Goal: Task Accomplishment & Management: Manage account settings

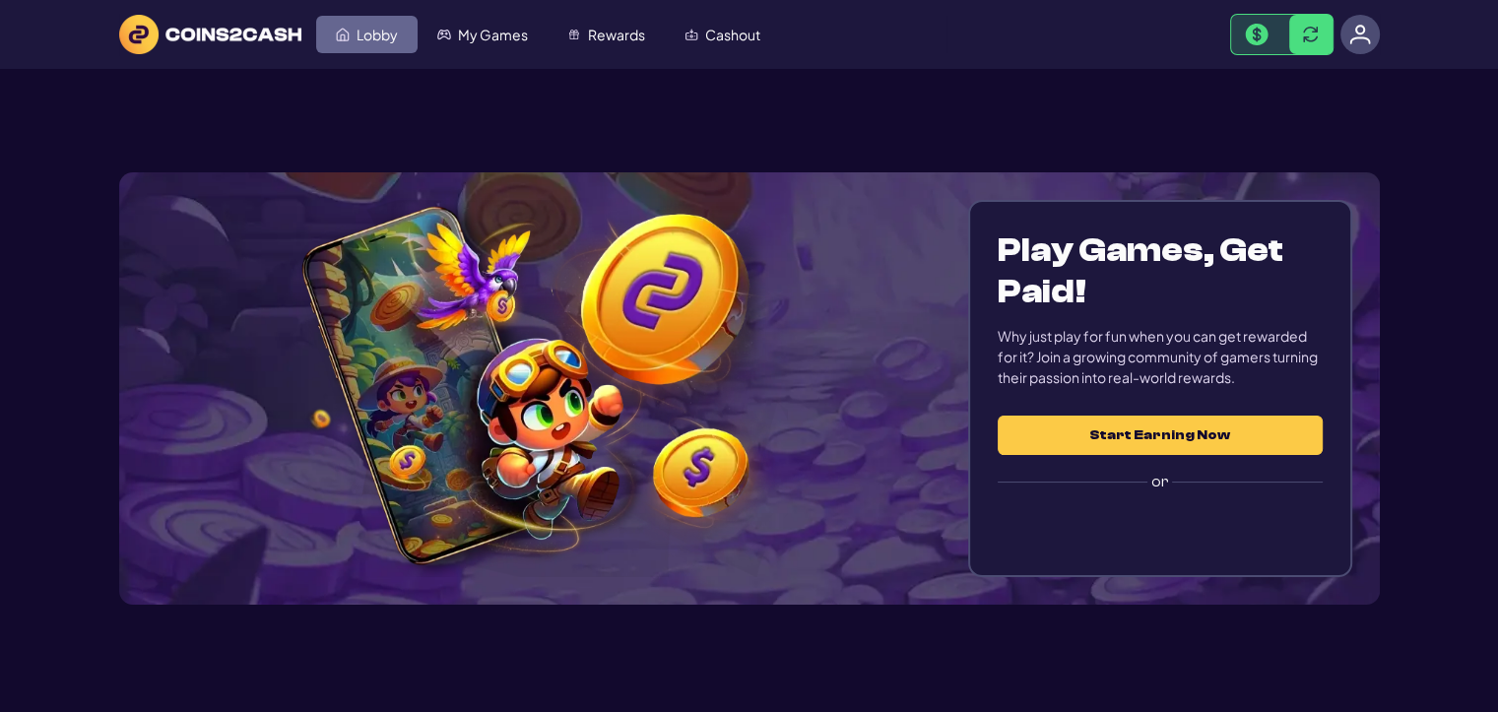
click at [380, 28] on span "Lobby" at bounding box center [377, 35] width 41 height 14
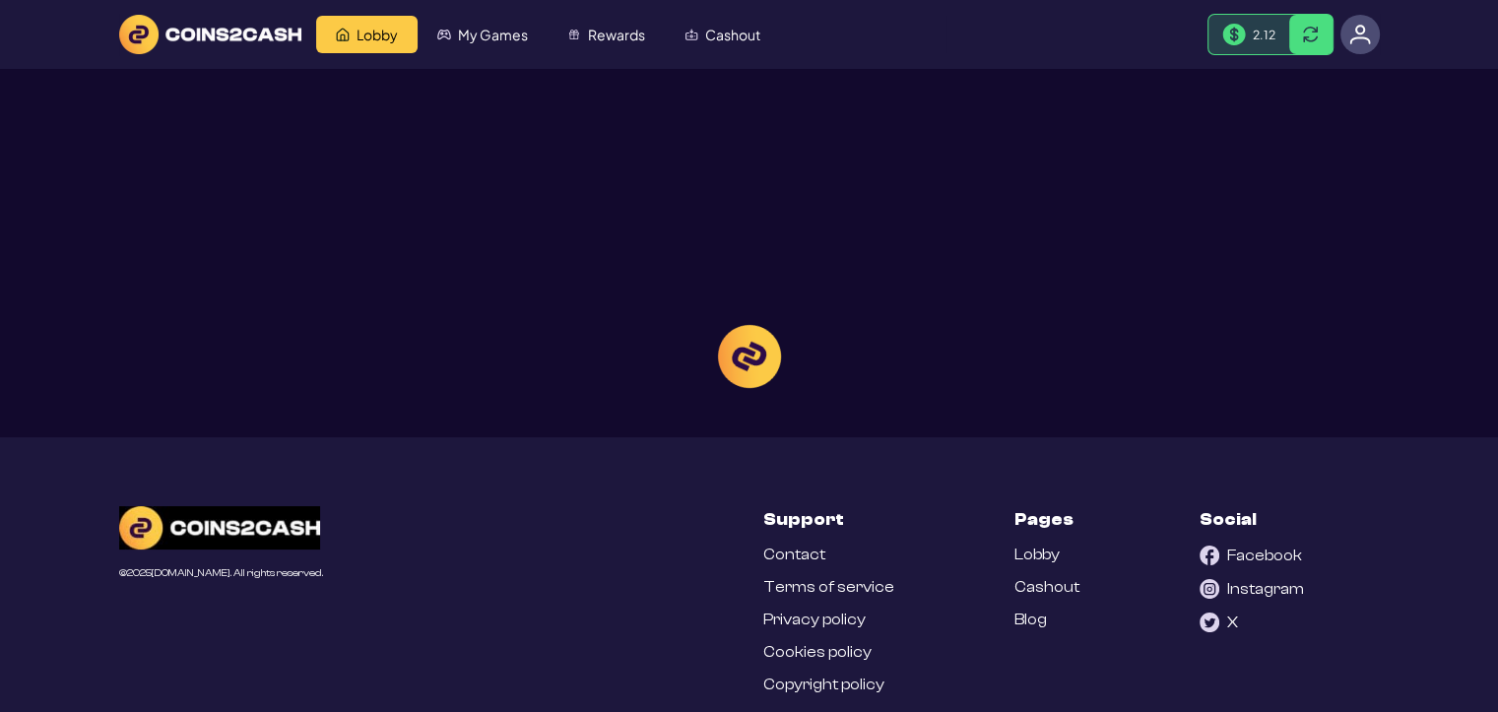
click at [1265, 42] on div at bounding box center [749, 356] width 1498 height 712
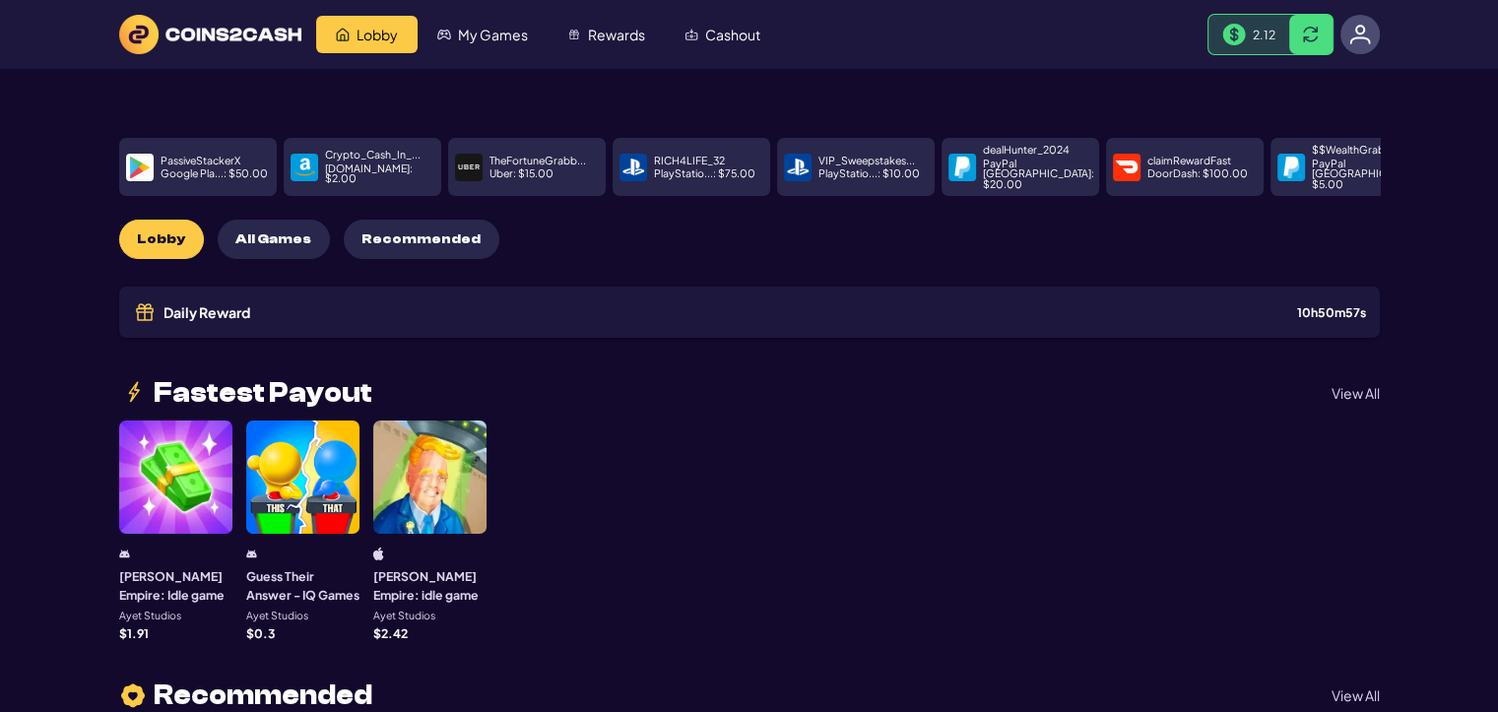
click at [1248, 33] on div "2.12" at bounding box center [1249, 34] width 81 height 39
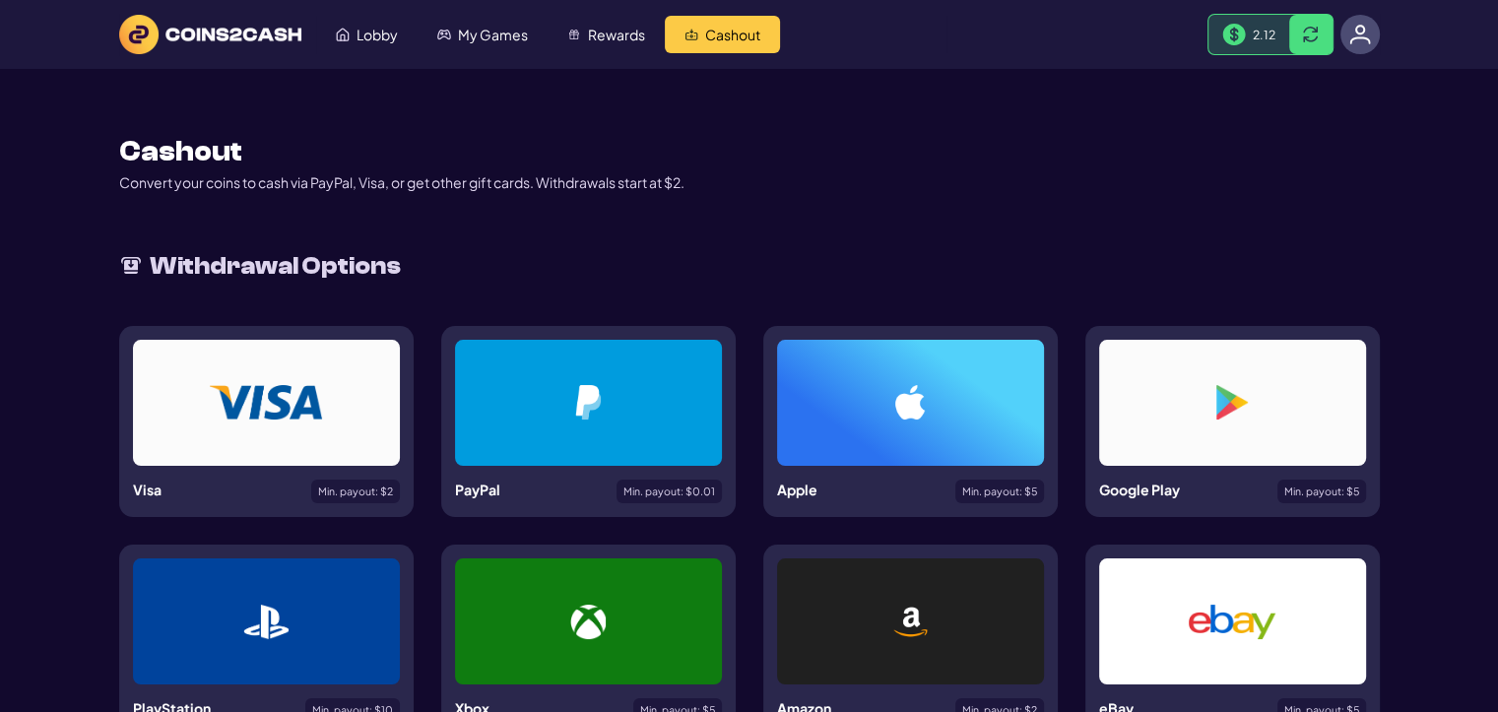
click at [1352, 36] on img at bounding box center [1361, 35] width 22 height 22
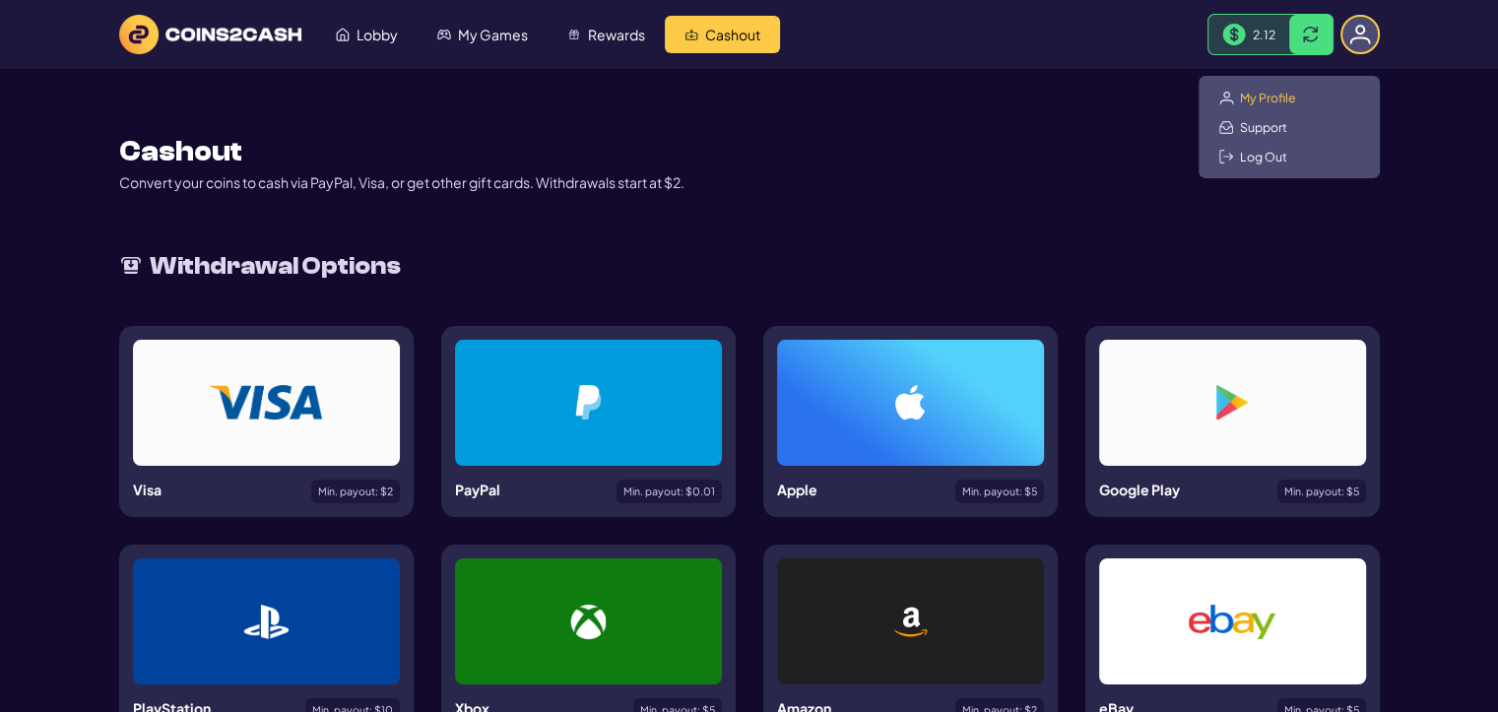
click at [1266, 99] on span "My Profile" at bounding box center [1268, 98] width 56 height 16
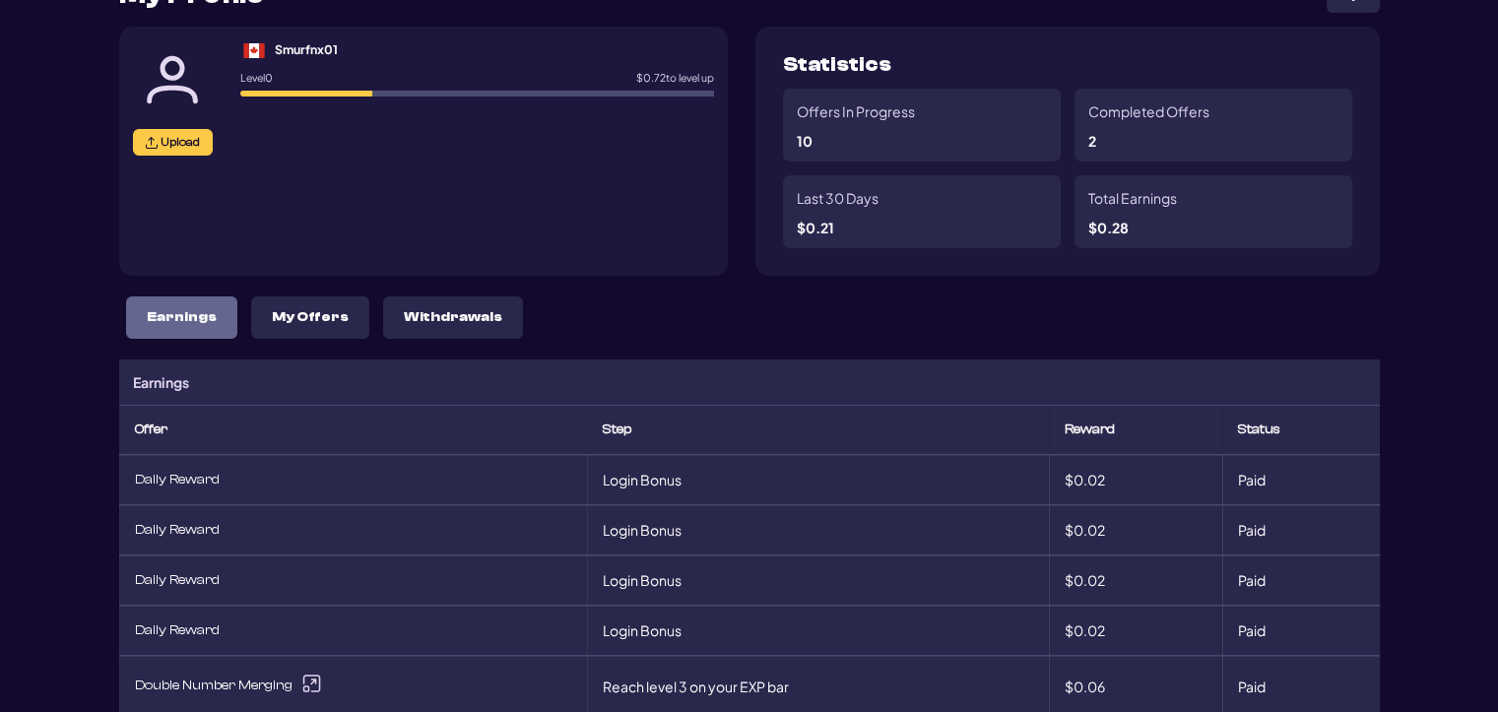
scroll to position [197, 0]
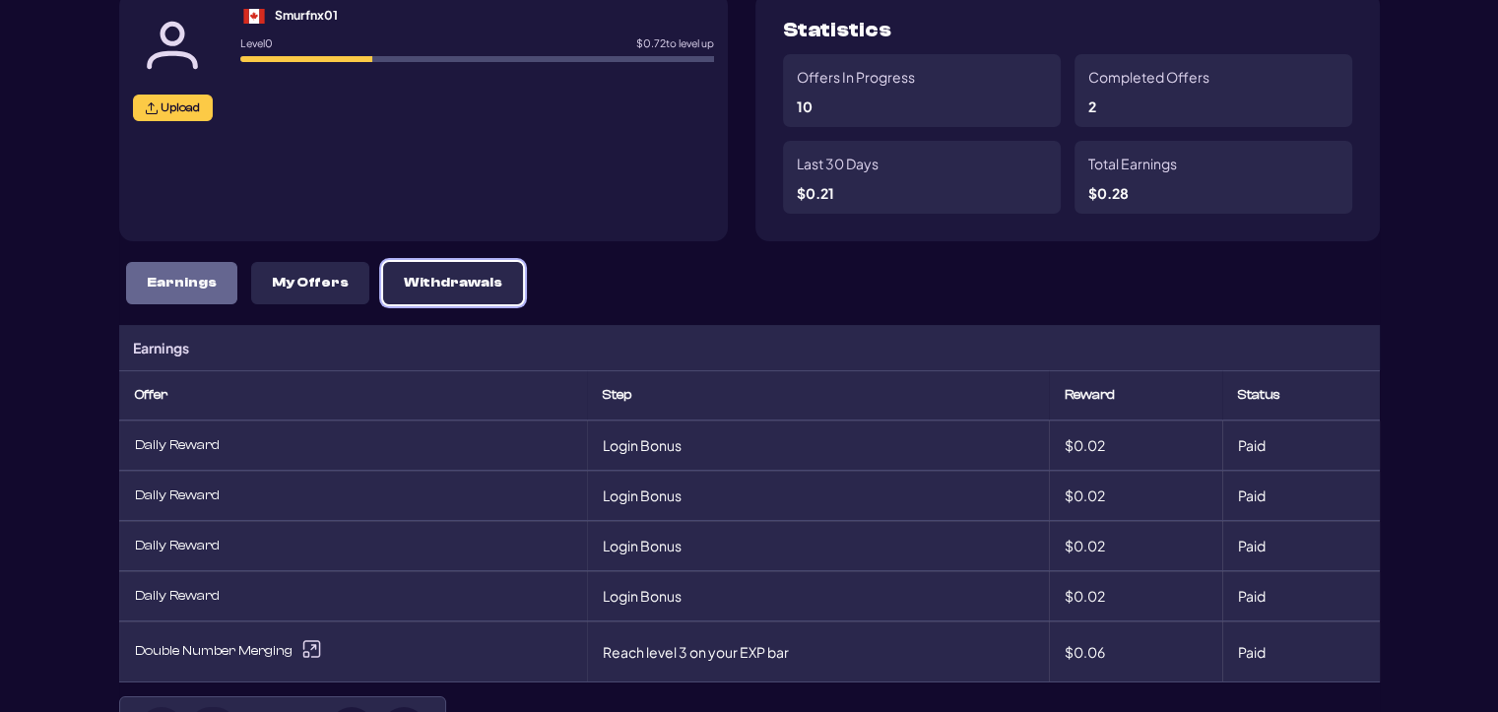
click at [433, 288] on p "Withdrawals" at bounding box center [453, 283] width 99 height 17
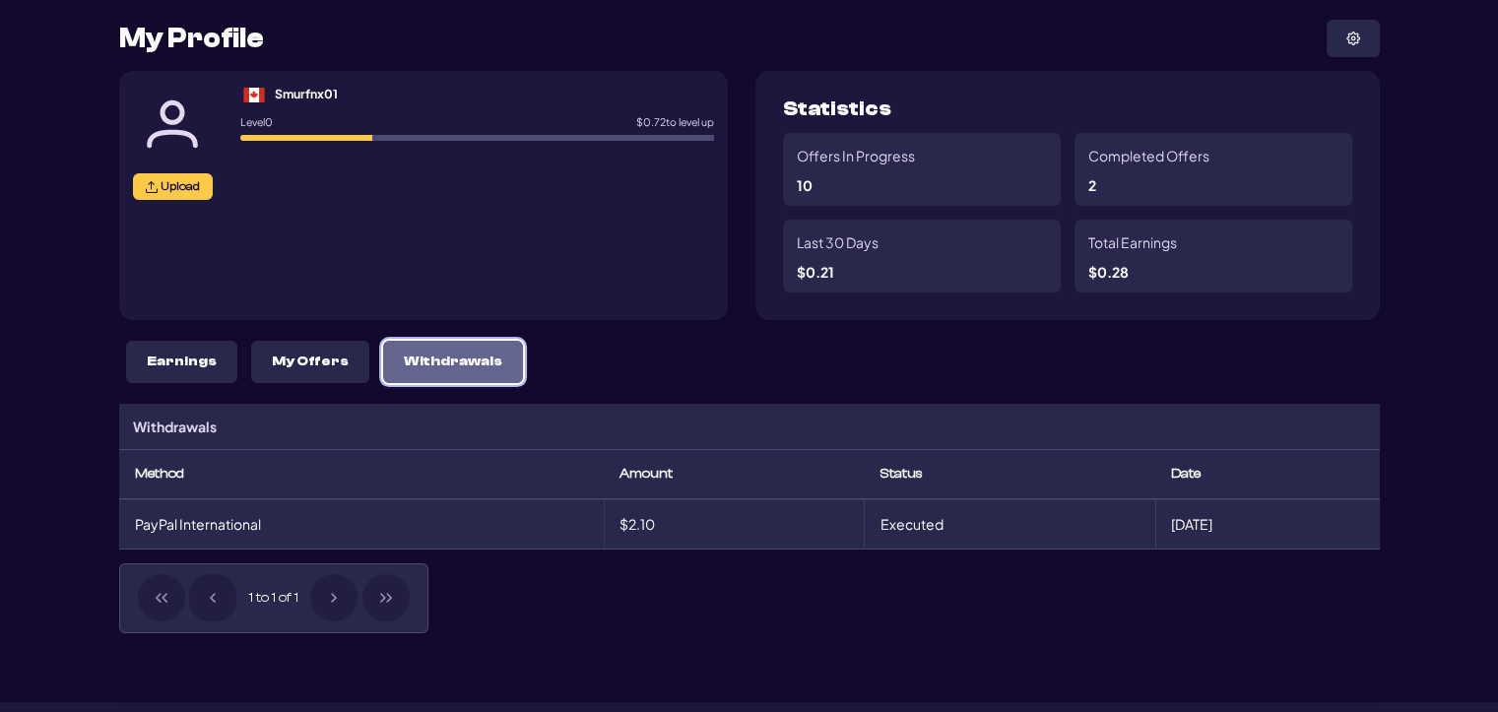
scroll to position [0, 0]
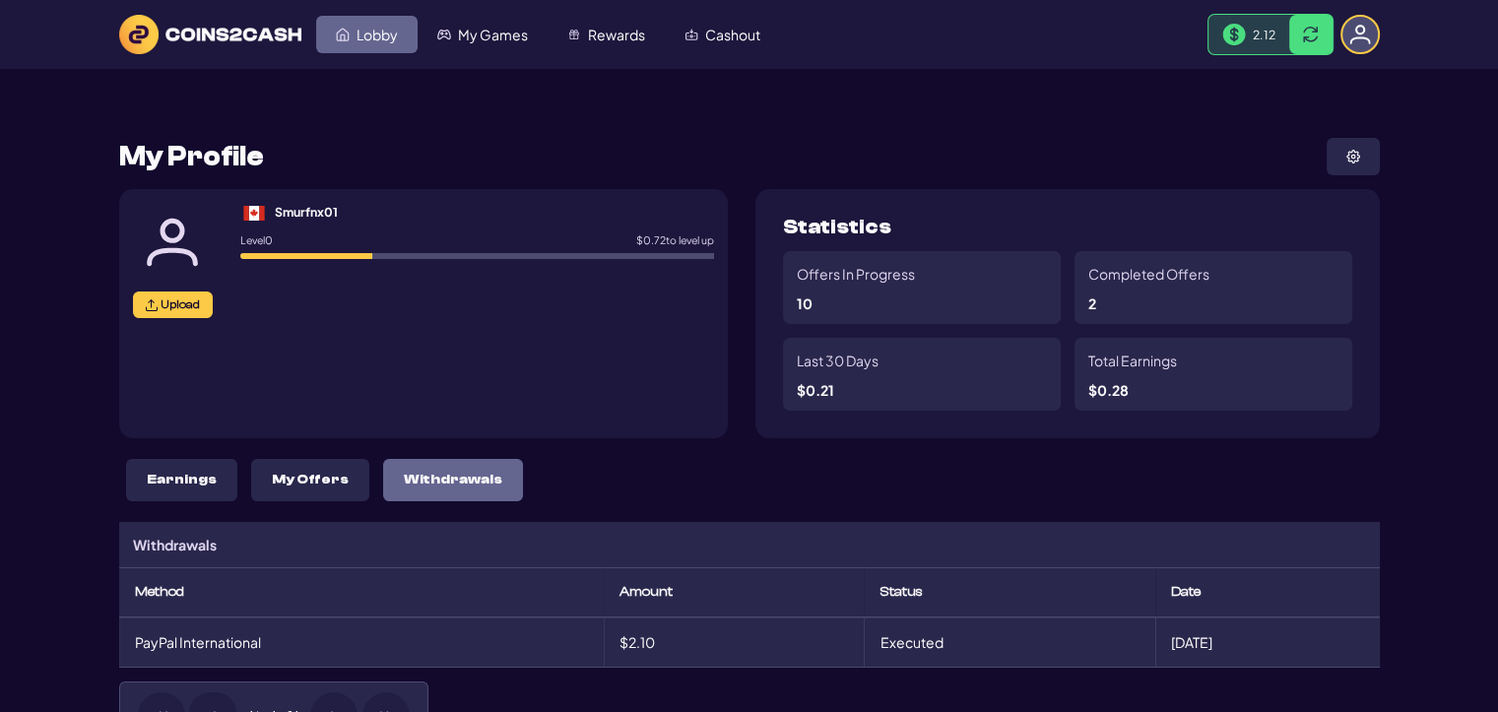
click at [361, 34] on span "Lobby" at bounding box center [377, 35] width 41 height 14
